Goal: Find specific page/section: Find specific page/section

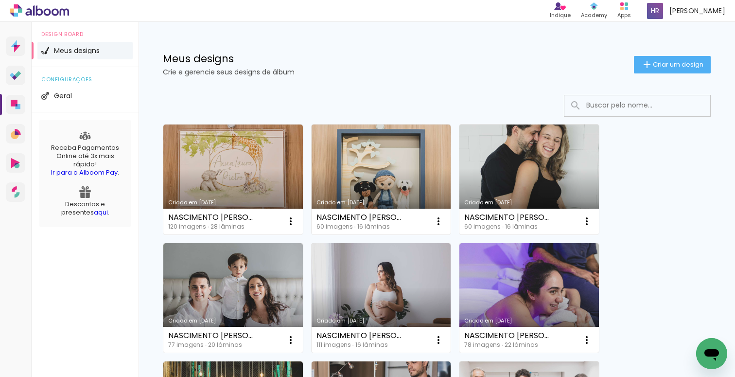
click at [624, 107] on input at bounding box center [651, 105] width 139 height 20
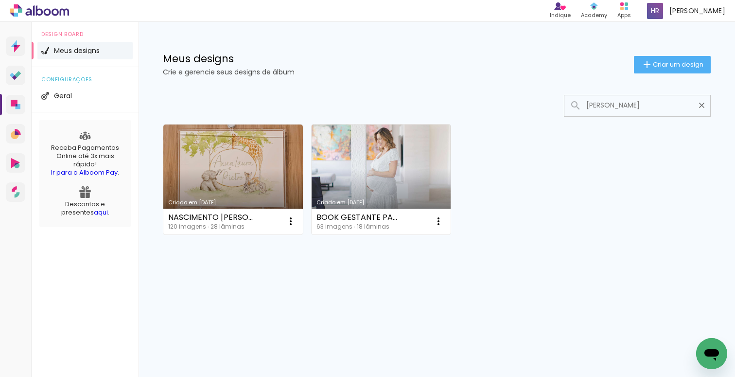
type input "[PERSON_NAME]"
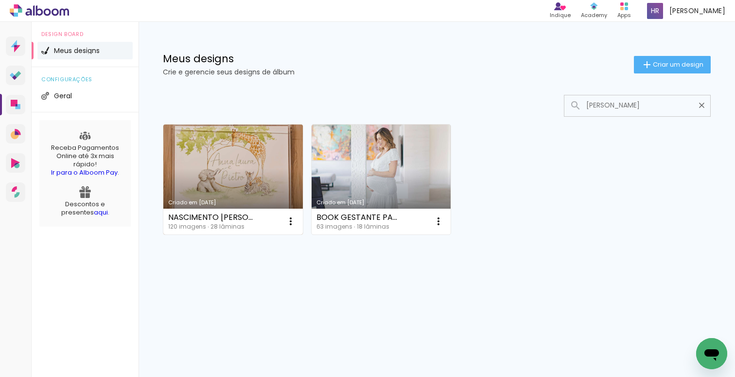
click at [243, 173] on link "Criado em [DATE]" at bounding box center [233, 180] width 140 height 110
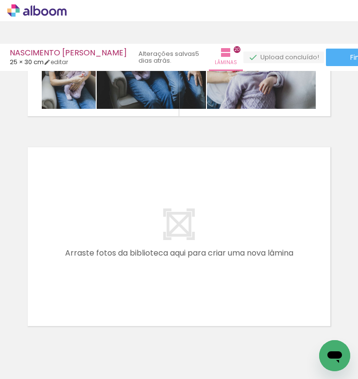
scroll to position [4203, 0]
